Goal: Navigation & Orientation: Find specific page/section

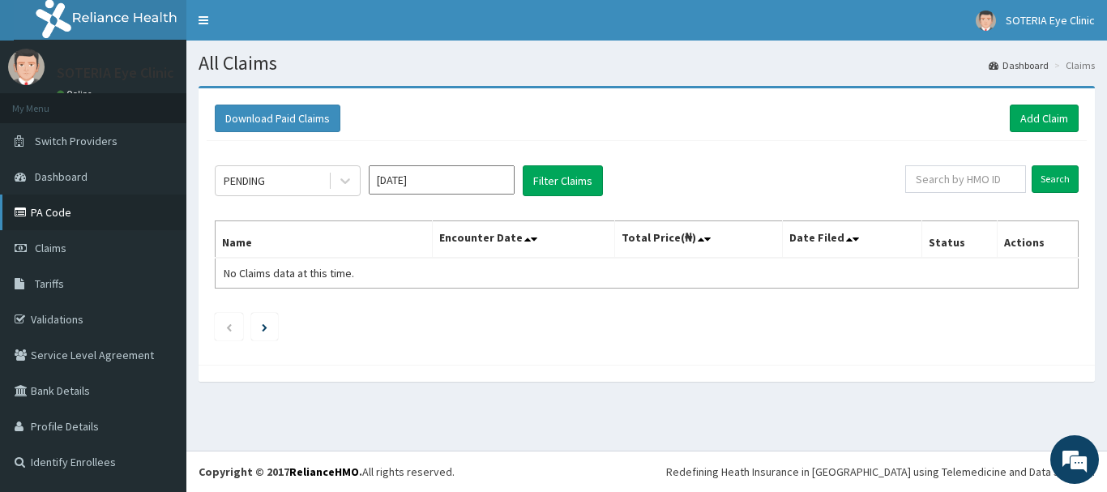
click at [57, 213] on link "PA Code" at bounding box center [93, 212] width 186 height 36
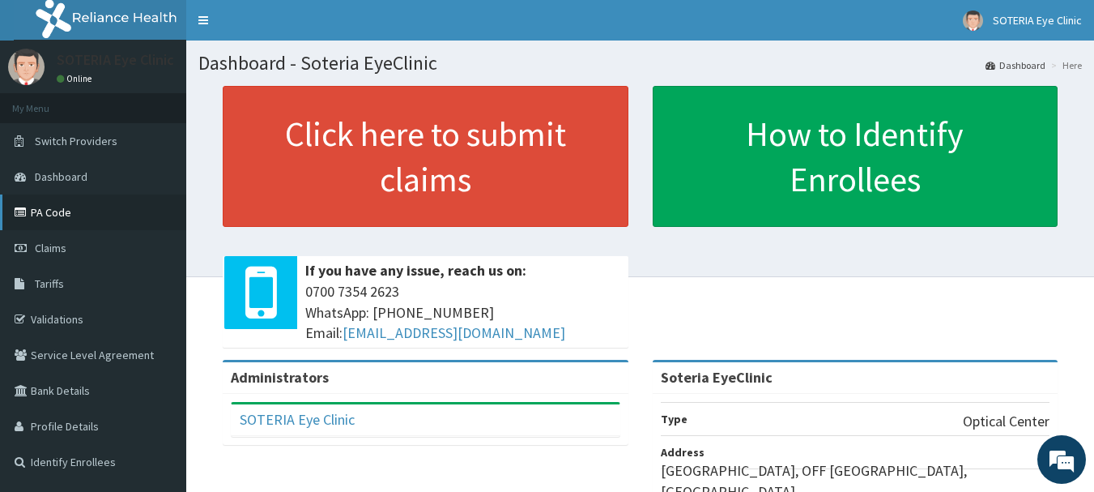
click at [58, 212] on link "PA Code" at bounding box center [93, 212] width 186 height 36
